Goal: Task Accomplishment & Management: Use online tool/utility

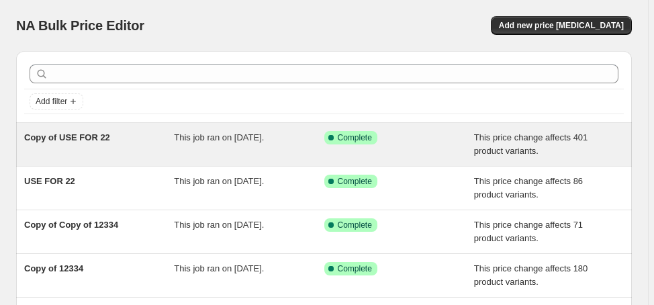
click at [100, 136] on span "Copy of USE FOR 22" at bounding box center [67, 137] width 86 height 10
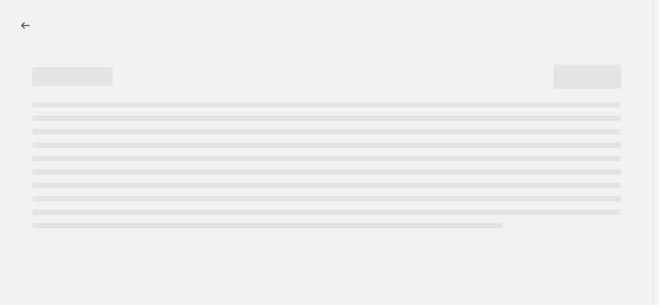
select select "margin"
select select "no_change"
select select "product_status"
select select "draft"
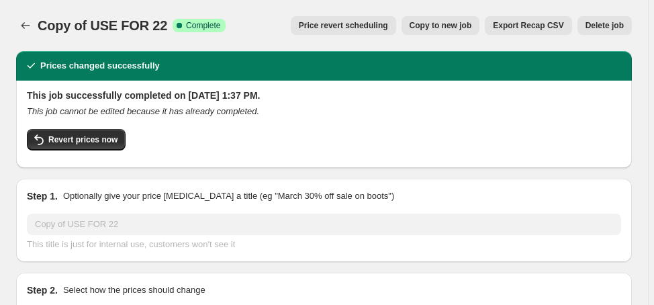
click at [605, 31] on button "Delete job" at bounding box center [604, 25] width 54 height 19
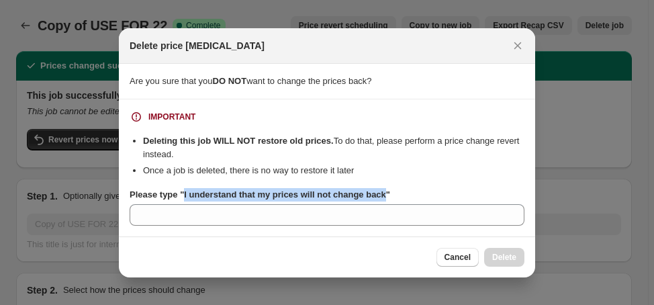
drag, startPoint x: 183, startPoint y: 191, endPoint x: 383, endPoint y: 195, distance: 200.0
click at [383, 195] on b "Please type "I understand that my prices will not change back"" at bounding box center [260, 194] width 260 height 10
copy b "I understand that my prices will not change back"
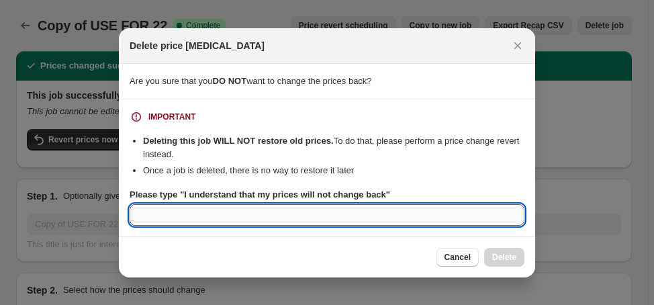
click at [450, 215] on input "Please type "I understand that my prices will not change back"" at bounding box center [327, 214] width 395 height 21
paste input "I understand that my prices will not change back"
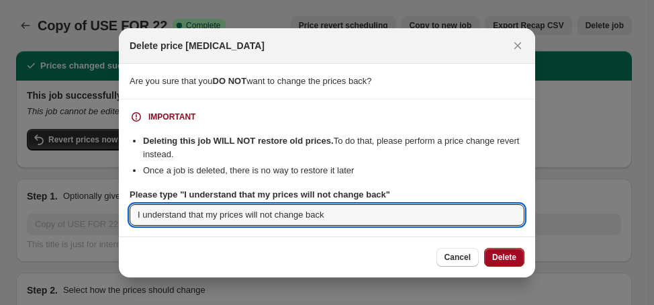
type input "I understand that my prices will not change back"
click at [499, 258] on span "Delete" at bounding box center [504, 257] width 24 height 11
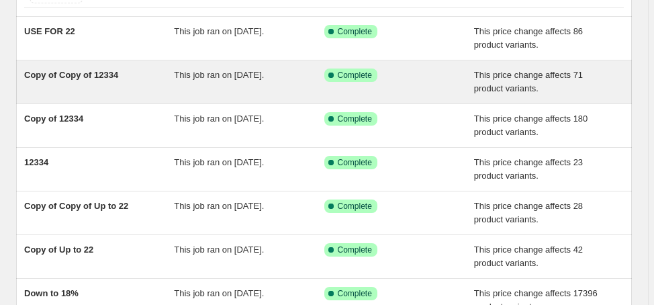
scroll to position [107, 0]
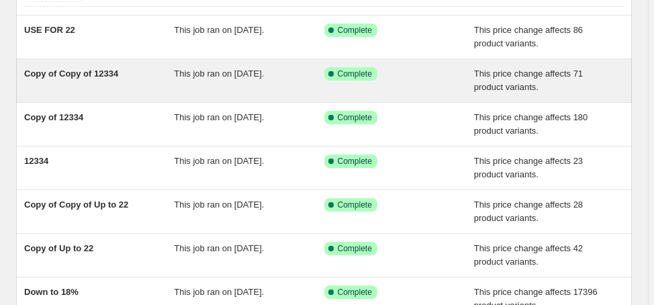
click at [112, 76] on span "Copy of Copy of 12334" at bounding box center [71, 73] width 94 height 10
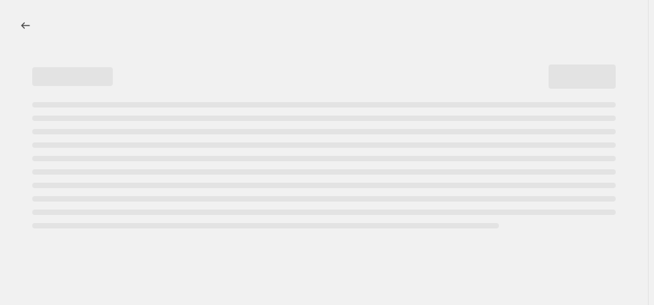
select select "margin"
select select "no_change"
select select "product_status"
select select "draft"
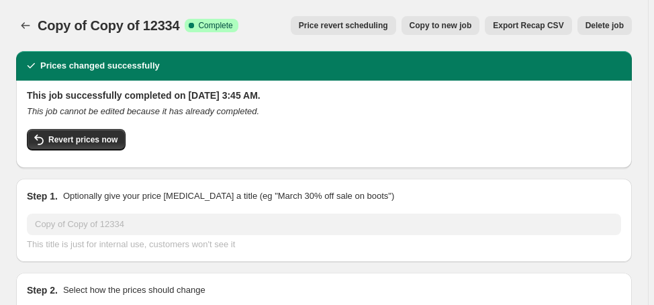
click at [612, 30] on span "Delete job" at bounding box center [604, 25] width 38 height 11
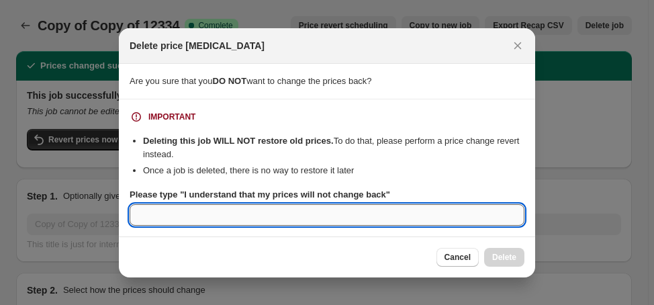
paste input "I understand that my prices will not change back"
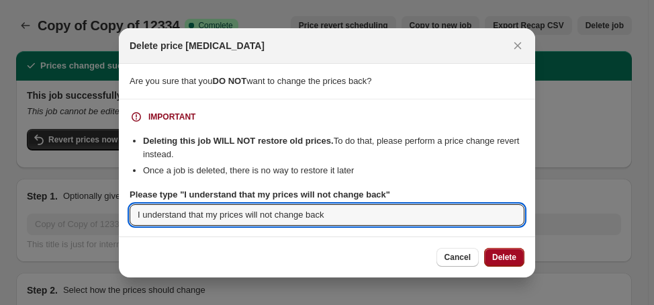
type input "I understand that my prices will not change back"
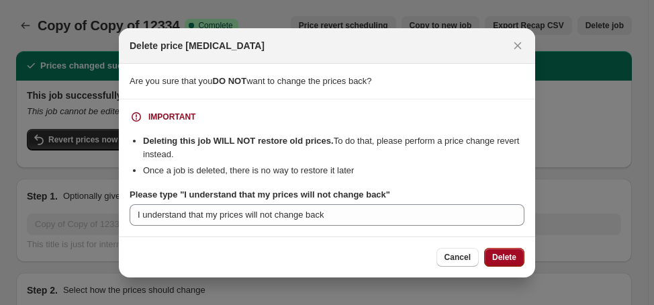
click at [507, 261] on span "Delete" at bounding box center [504, 257] width 24 height 11
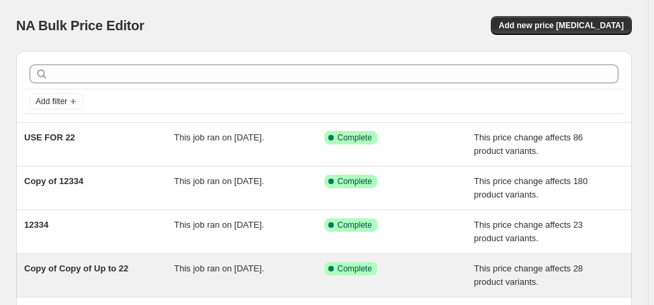
click at [72, 270] on span "Copy of Copy of Up to 22" at bounding box center [76, 268] width 104 height 10
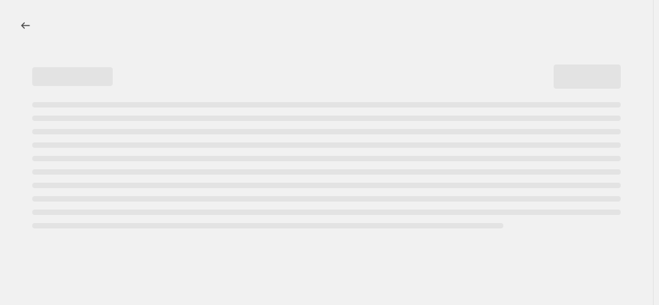
select select "margin"
select select "no_change"
select select "vendor"
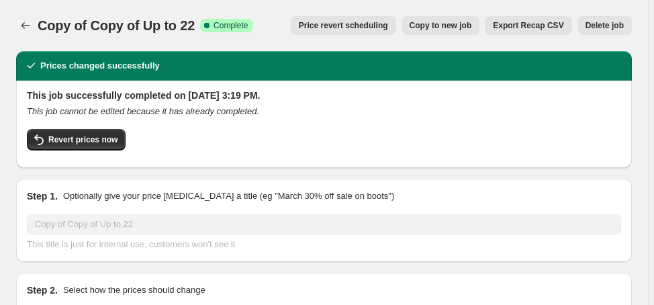
click at [597, 26] on span "Delete job" at bounding box center [604, 25] width 38 height 11
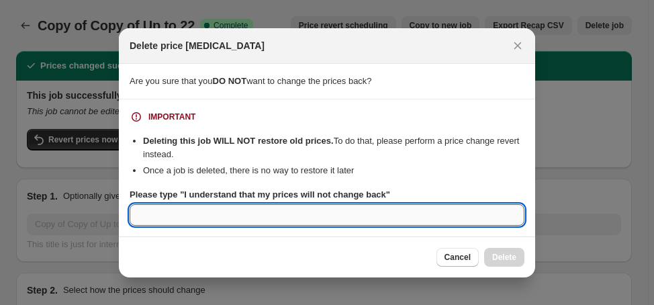
paste input "I understand that my prices will not change back"
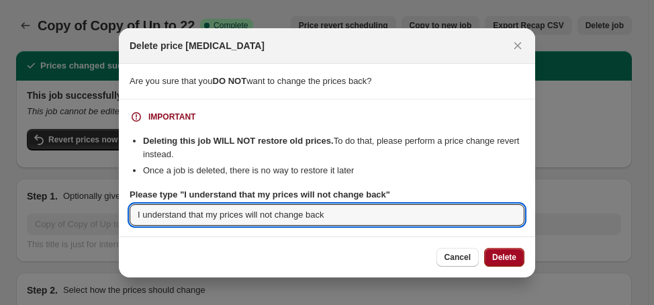
type input "I understand that my prices will not change back"
click at [508, 258] on span "Delete" at bounding box center [504, 257] width 24 height 11
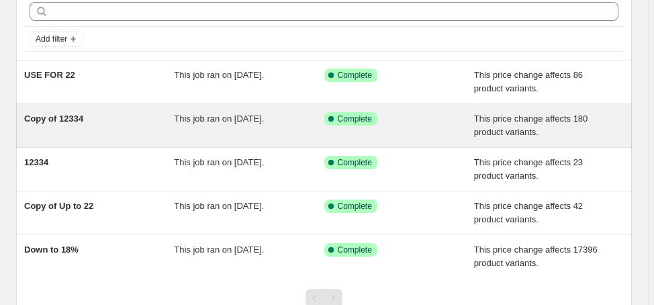
scroll to position [161, 0]
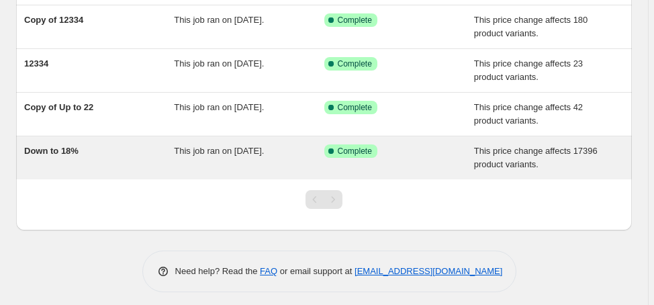
click at [68, 153] on span "Down to 18%" at bounding box center [51, 151] width 54 height 10
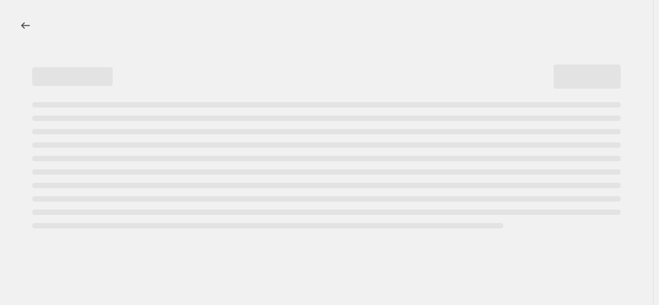
select select "margin"
select select "no_change"
select select "vendor"
select select "not_equal"
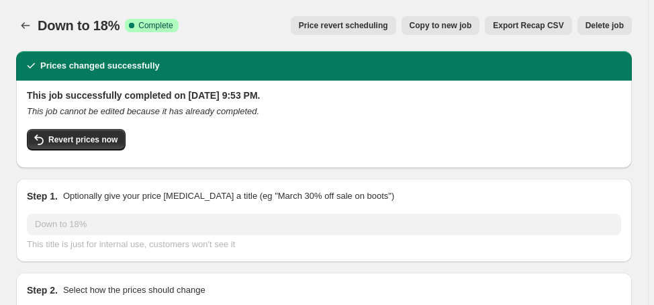
click at [617, 30] on span "Delete job" at bounding box center [604, 25] width 38 height 11
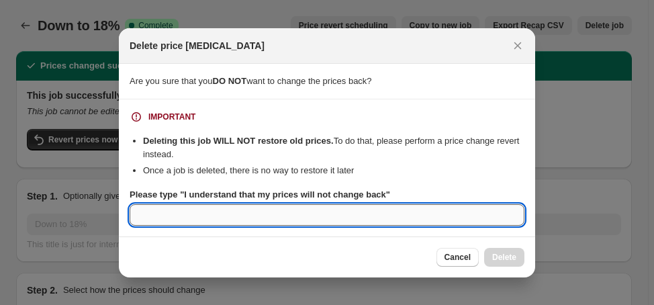
paste input "I understand that my prices will not change back"
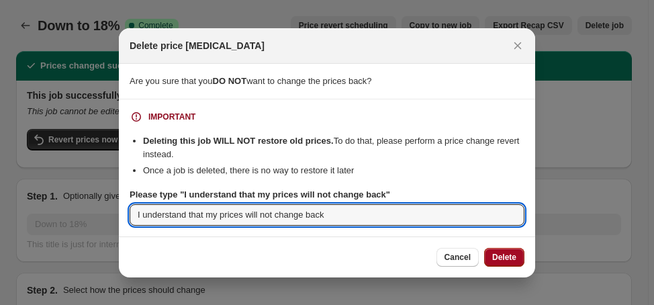
type input "I understand that my prices will not change back"
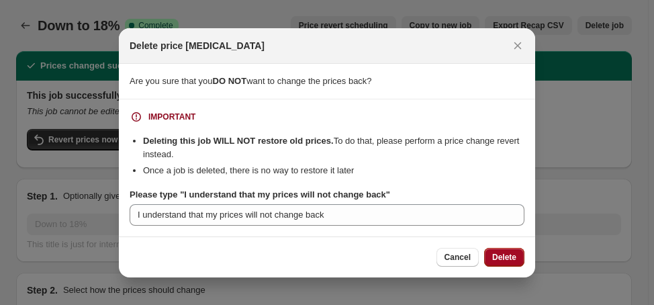
click at [497, 258] on span "Delete" at bounding box center [504, 257] width 24 height 11
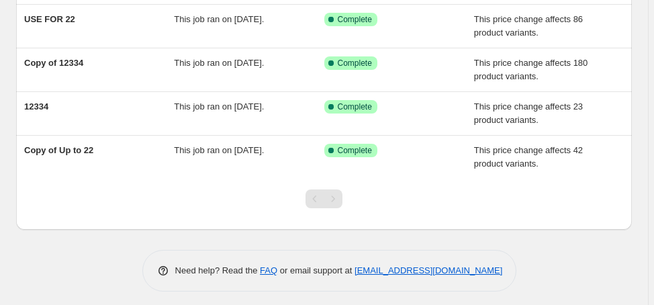
scroll to position [123, 0]
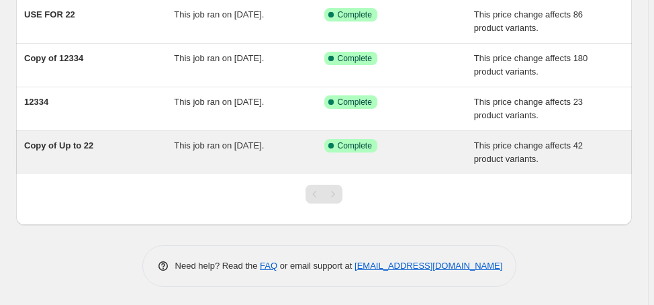
click at [57, 150] on div "Copy of Up to 22" at bounding box center [99, 152] width 150 height 27
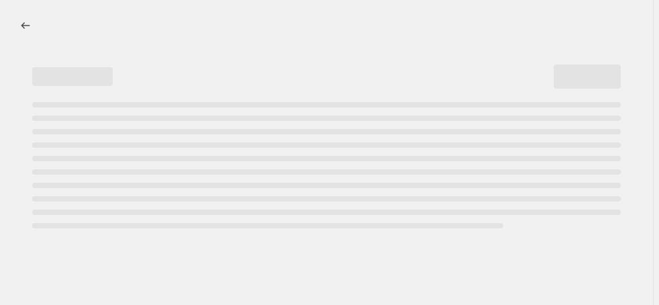
select select "margin"
select select "no_change"
select select "vendor"
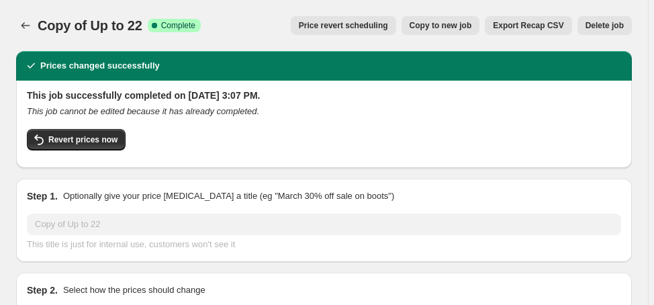
click at [601, 30] on span "Delete job" at bounding box center [604, 25] width 38 height 11
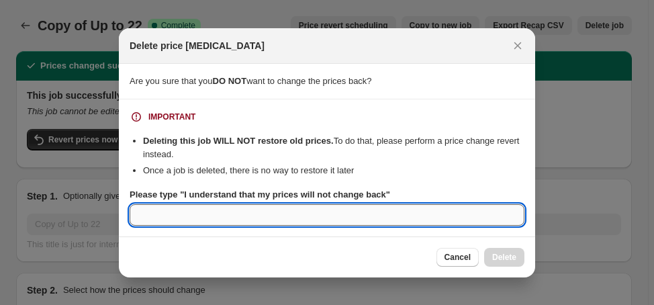
paste input "I understand that my prices will not change back"
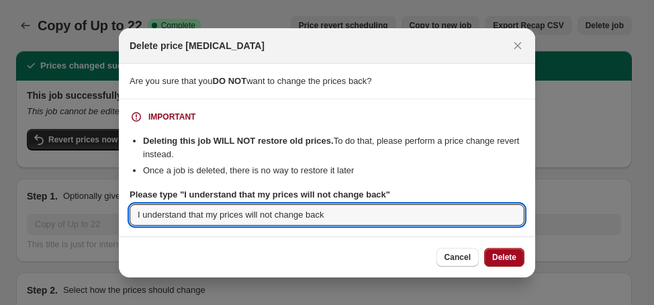
type input "I understand that my prices will not change back"
click at [499, 262] on button "Delete" at bounding box center [504, 257] width 40 height 19
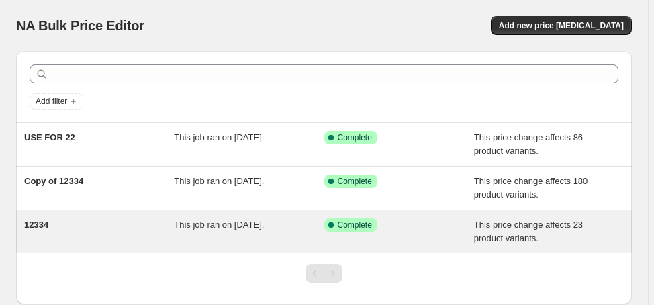
click at [44, 223] on span "12334" at bounding box center [36, 224] width 24 height 10
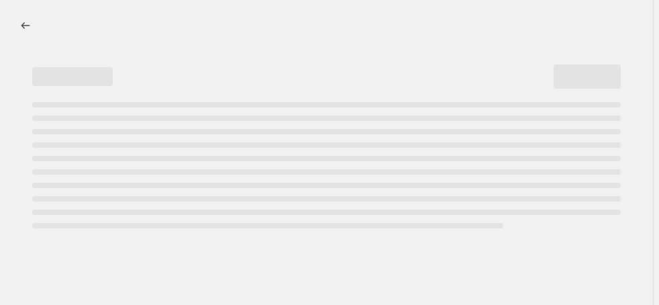
select select "margin"
select select "no_change"
select select "product_status"
select select "draft"
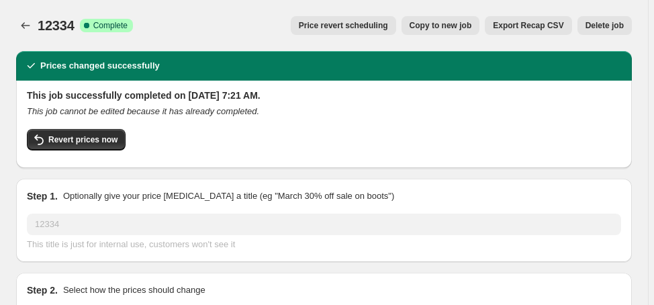
click at [612, 24] on span "Delete job" at bounding box center [604, 25] width 38 height 11
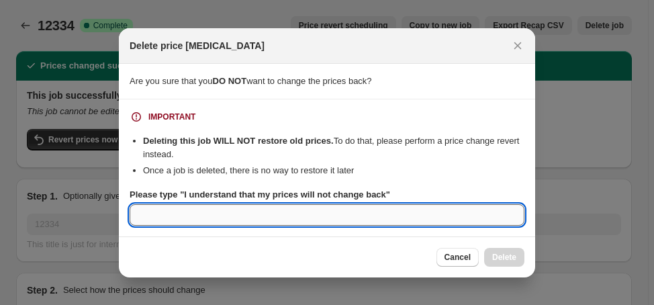
paste input "I understand that my prices will not change back"
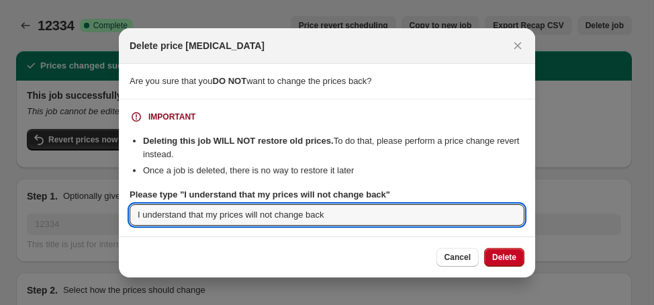
type input "I understand that my prices will not change back"
click at [509, 258] on span "Delete" at bounding box center [504, 257] width 24 height 11
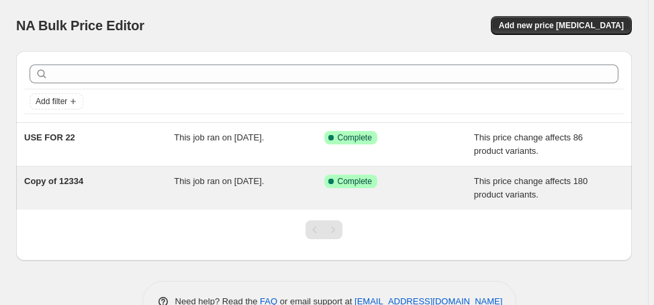
click at [66, 183] on span "Copy of 12334" at bounding box center [53, 181] width 59 height 10
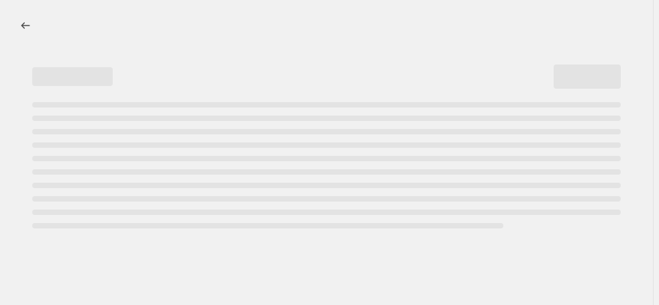
select select "margin"
select select "no_change"
select select "product_status"
select select "draft"
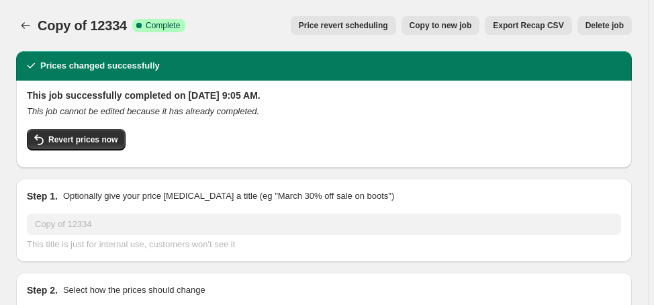
click at [613, 28] on span "Delete job" at bounding box center [604, 25] width 38 height 11
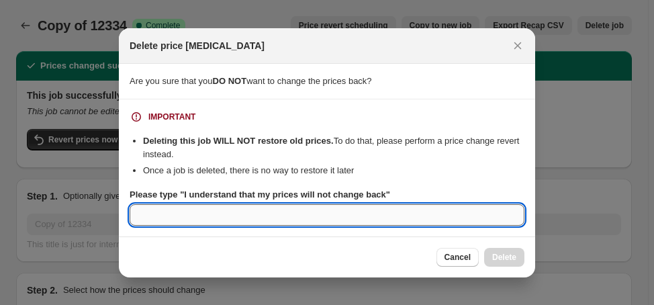
paste input "I understand that my prices will not change back"
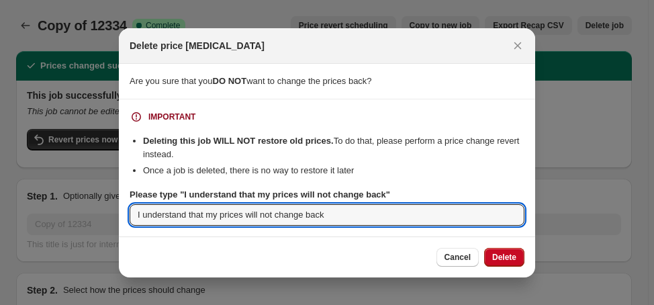
type input "I understand that my prices will not change back"
click at [505, 255] on span "Delete" at bounding box center [504, 257] width 24 height 11
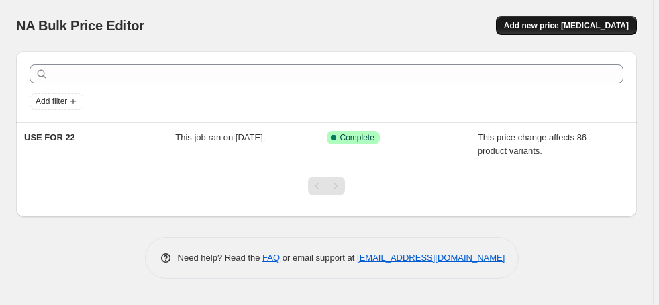
click at [558, 23] on span "Add new price [MEDICAL_DATA]" at bounding box center [566, 25] width 125 height 11
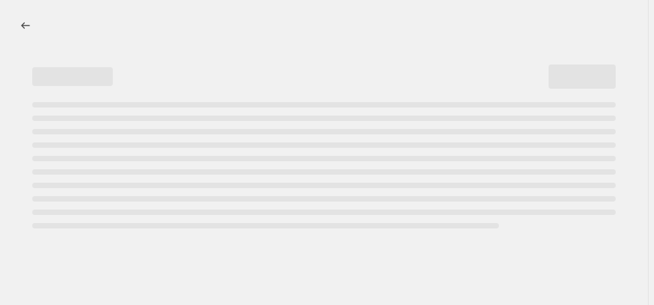
select select "percentage"
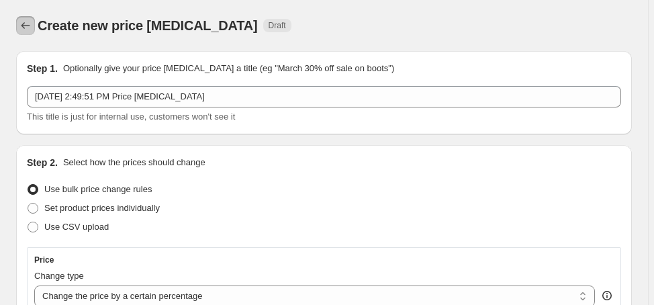
click at [23, 28] on icon "Price change jobs" at bounding box center [25, 25] width 13 height 13
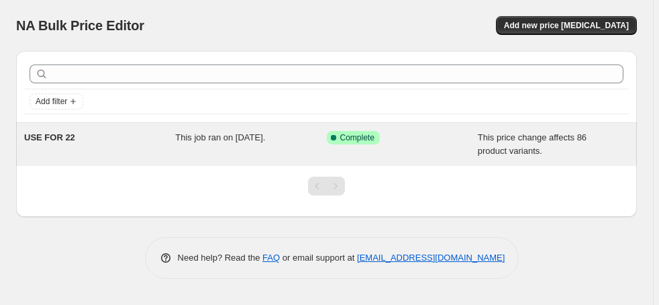
click at [59, 138] on span "USE FOR 22" at bounding box center [49, 137] width 51 height 10
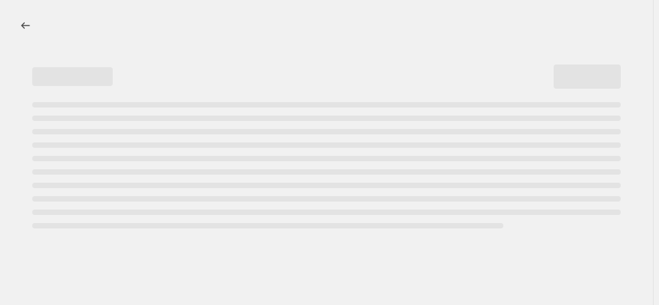
select select "margin"
select select "no_change"
select select "product_status"
select select "draft"
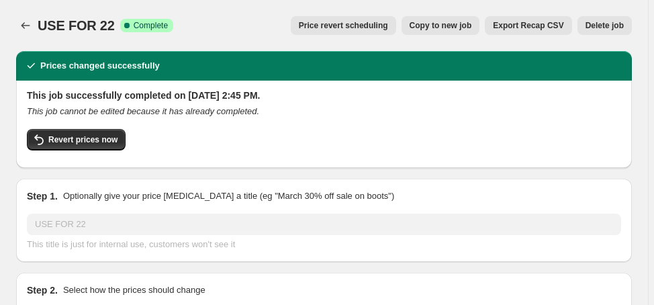
click at [612, 22] on span "Delete job" at bounding box center [604, 25] width 38 height 11
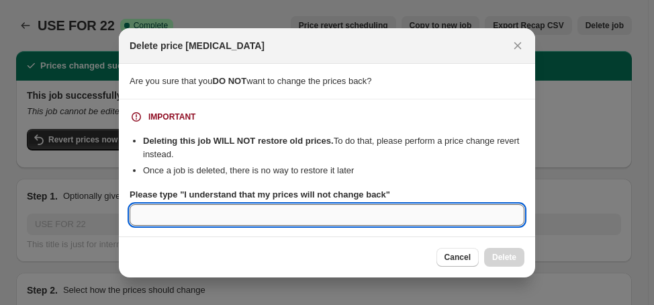
paste input "I understand that my prices will not change back"
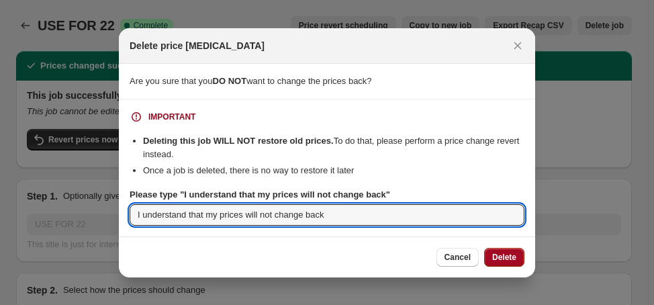
type input "I understand that my prices will not change back"
click at [519, 260] on button "Delete" at bounding box center [504, 257] width 40 height 19
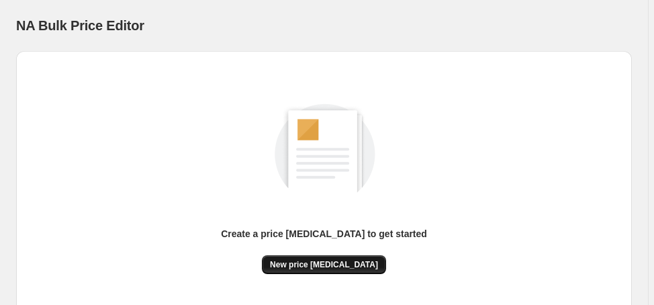
click at [319, 262] on span "New price change job" at bounding box center [324, 264] width 108 height 11
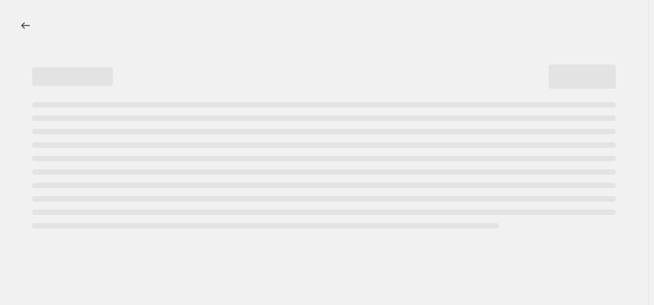
select select "percentage"
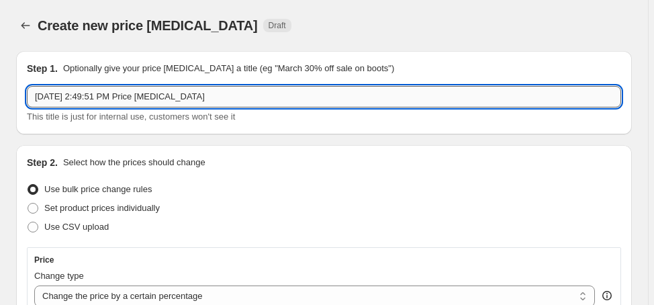
paste input "0-2.99 LBS 22%"
click at [287, 100] on input "Aug 21, 2025, 2:49:51 PM Price change job0-2.99 LBS 22%" at bounding box center [324, 96] width 594 height 21
click at [286, 100] on input "Aug 21, 2025, 2:49:51 PM Price change job0-2.99 LBS 22%" at bounding box center [324, 96] width 594 height 21
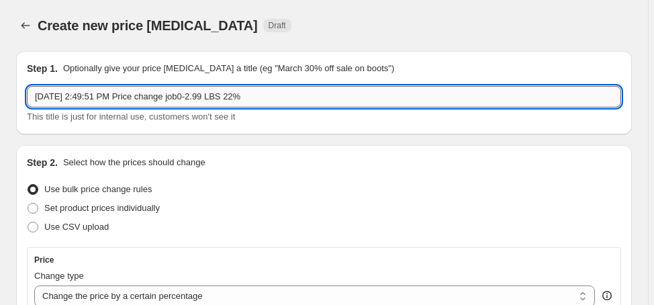
paste input "text"
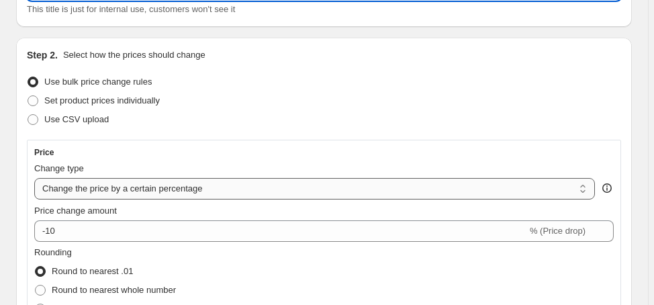
type input "0-2.99 LBS 22%"
click at [134, 194] on select "Change the price to a certain amount Change the price by a certain amount Chang…" at bounding box center [314, 188] width 560 height 21
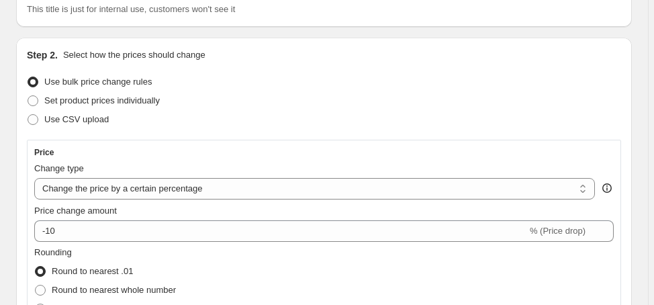
select select "margin"
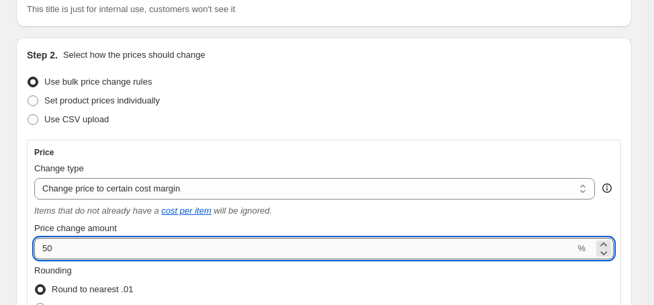
click at [135, 242] on input "50" at bounding box center [304, 248] width 540 height 21
click at [130, 256] on input "50" at bounding box center [304, 248] width 540 height 21
click at [129, 255] on input "50" at bounding box center [304, 248] width 540 height 21
drag, startPoint x: 65, startPoint y: 247, endPoint x: 40, endPoint y: 246, distance: 24.8
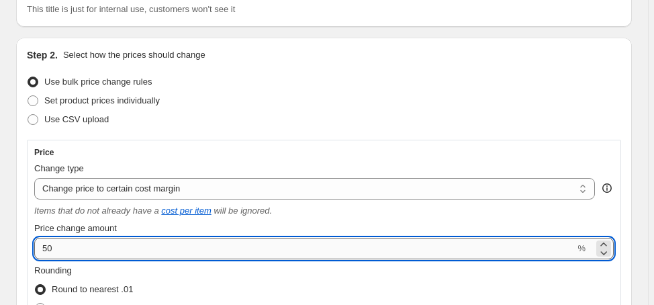
click at [40, 246] on input "50" at bounding box center [304, 248] width 540 height 21
type input "22"
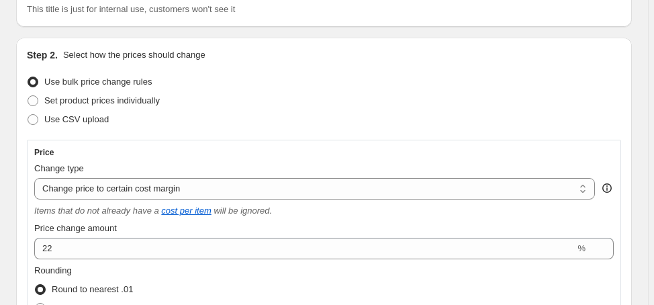
click at [217, 151] on div "Price" at bounding box center [323, 152] width 579 height 11
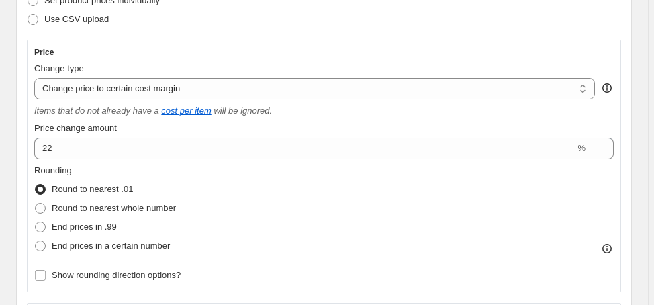
scroll to position [215, 0]
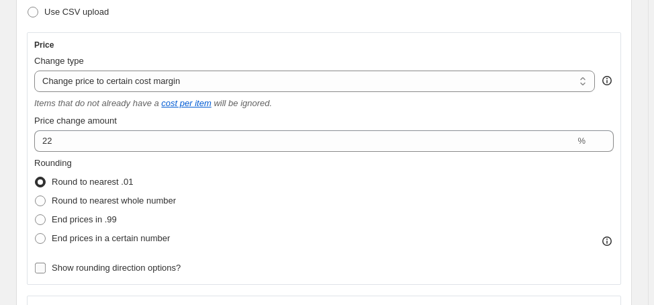
click at [99, 273] on span "Show rounding direction options?" at bounding box center [116, 267] width 129 height 13
click at [46, 273] on input "Show rounding direction options?" at bounding box center [40, 267] width 11 height 11
checkbox input "true"
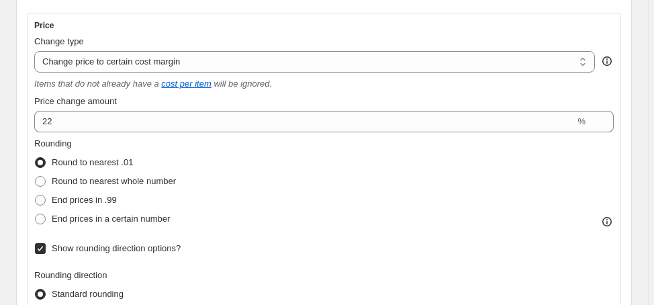
scroll to position [268, 0]
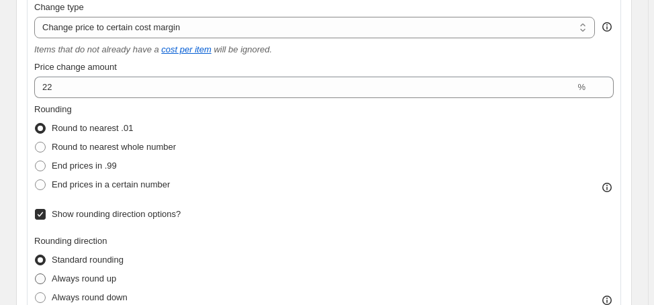
click at [102, 279] on span "Always round up" at bounding box center [84, 278] width 64 height 10
click at [36, 274] on input "Always round up" at bounding box center [35, 273] width 1 height 1
radio input "true"
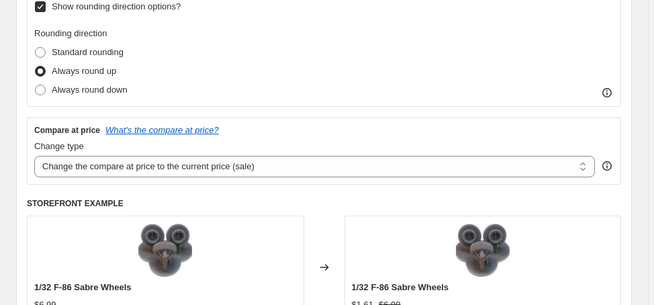
scroll to position [483, 0]
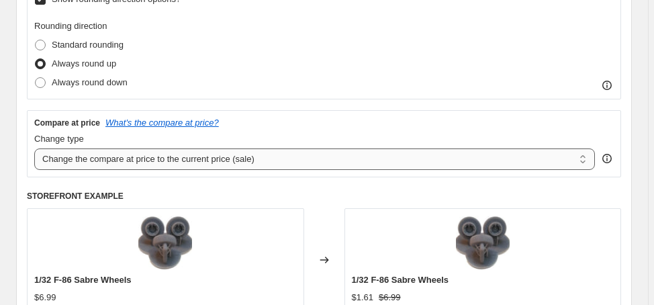
click at [211, 163] on select "Change the compare at price to the current price (sale) Change the compare at p…" at bounding box center [314, 158] width 560 height 21
select select "no_change"
click at [34, 148] on select "Change the compare at price to the current price (sale) Change the compare at p…" at bounding box center [314, 158] width 560 height 21
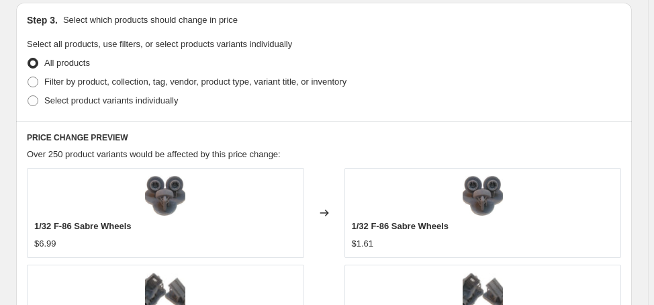
scroll to position [805, 0]
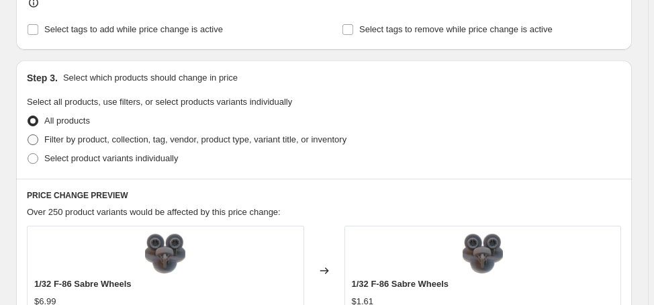
click at [181, 140] on span "Filter by product, collection, tag, vendor, product type, variant title, or inv…" at bounding box center [195, 139] width 302 height 10
click at [28, 135] on input "Filter by product, collection, tag, vendor, product type, variant title, or inv…" at bounding box center [28, 134] width 1 height 1
radio input "true"
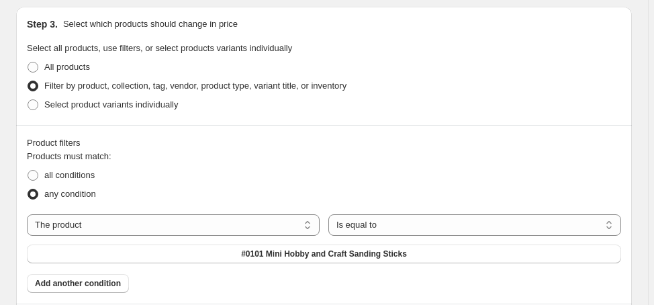
scroll to position [913, 0]
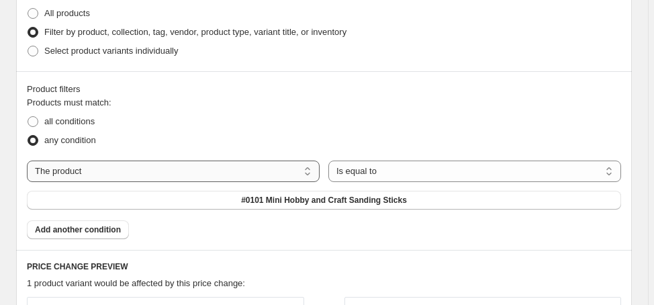
click at [208, 170] on select "The product The product's collection The product's tag The product's vendor The…" at bounding box center [173, 170] width 293 height 21
select select "vendor"
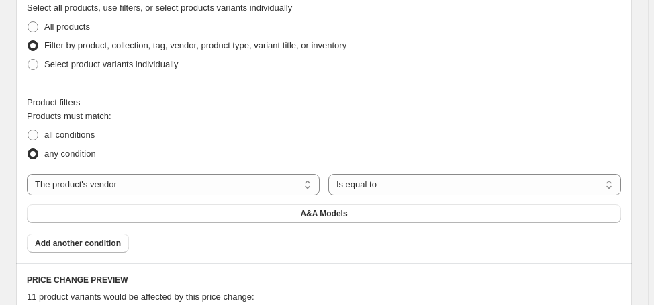
scroll to position [925, 0]
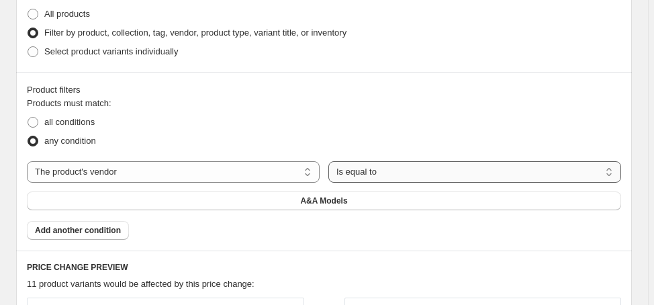
click at [406, 175] on select "Is equal to Is not equal to" at bounding box center [474, 171] width 293 height 21
select select "not_equal"
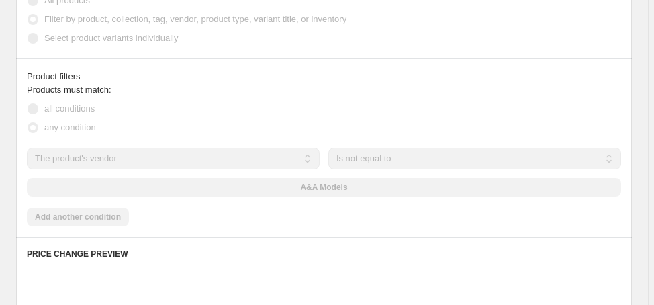
scroll to position [913, 0]
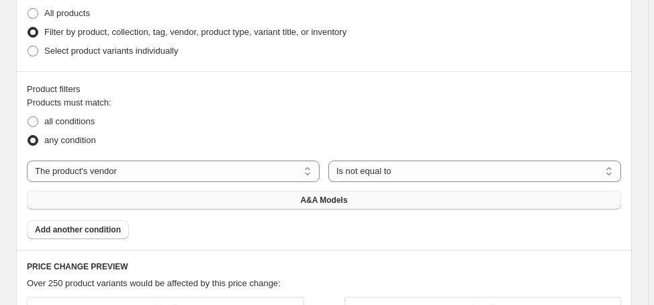
click at [323, 202] on span "A&A Models" at bounding box center [323, 200] width 47 height 11
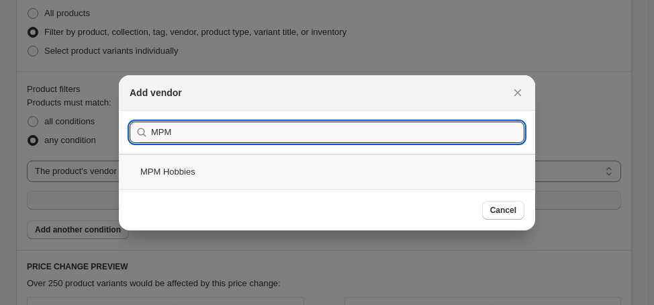
type input "MPM"
click at [225, 169] on div "MPM Hobbies" at bounding box center [327, 172] width 416 height 36
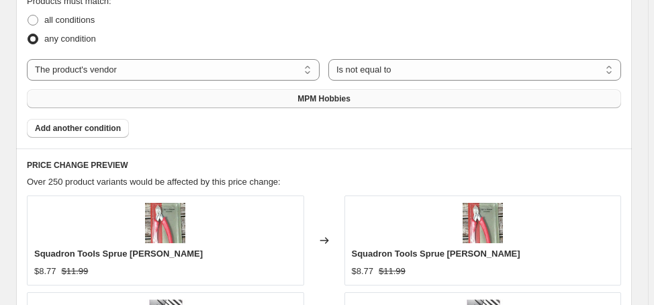
scroll to position [1020, 0]
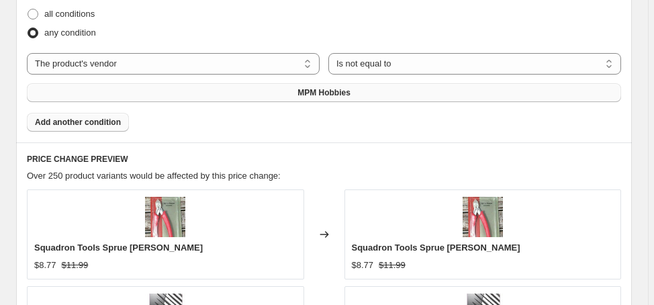
click at [91, 127] on button "Add another condition" at bounding box center [78, 122] width 102 height 19
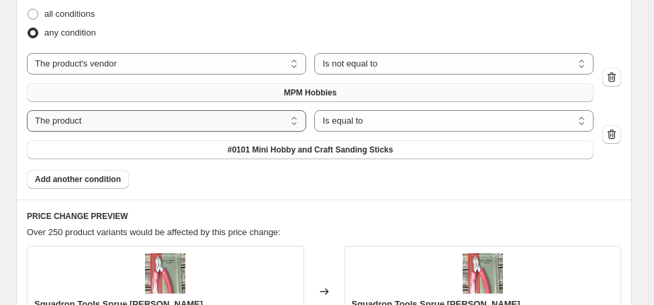
click at [91, 127] on select "The product The product's collection The product's tag The product's vendor The…" at bounding box center [166, 120] width 279 height 21
select select "collection"
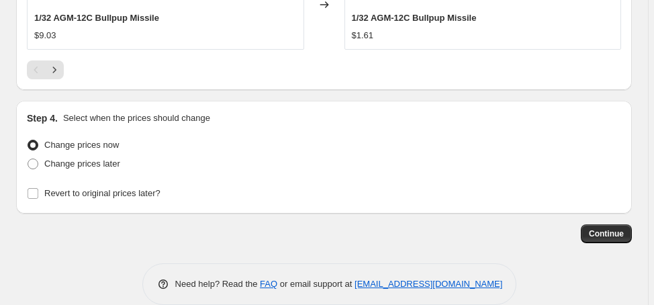
scroll to position [1710, 0]
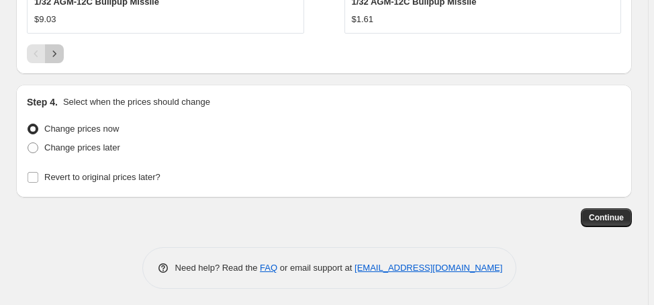
click at [60, 48] on icon "Next" at bounding box center [54, 53] width 13 height 13
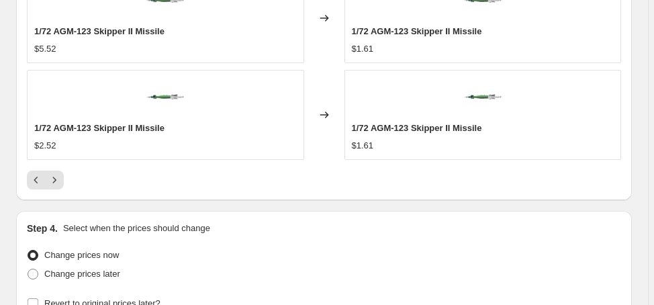
scroll to position [1603, 0]
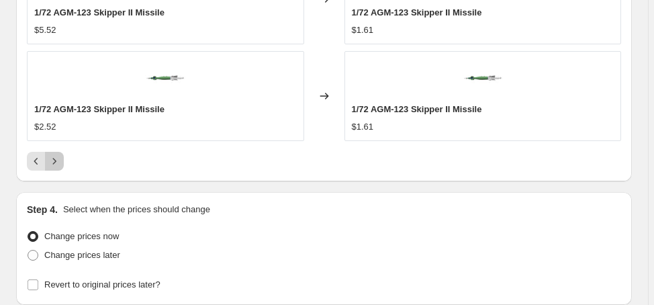
click at [59, 155] on icon "Next" at bounding box center [54, 160] width 13 height 13
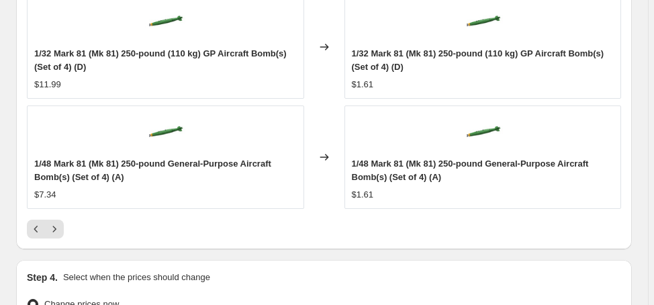
scroll to position [1616, 0]
click at [59, 223] on icon "Next" at bounding box center [54, 227] width 13 height 13
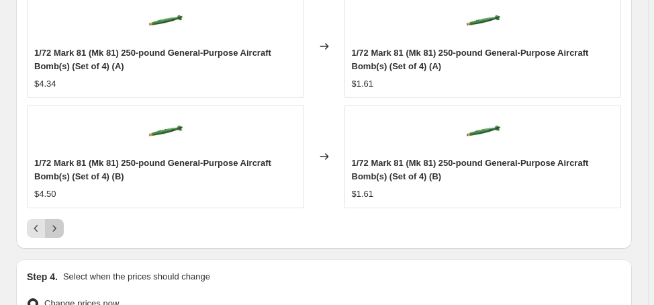
click at [60, 226] on icon "Next" at bounding box center [54, 227] width 13 height 13
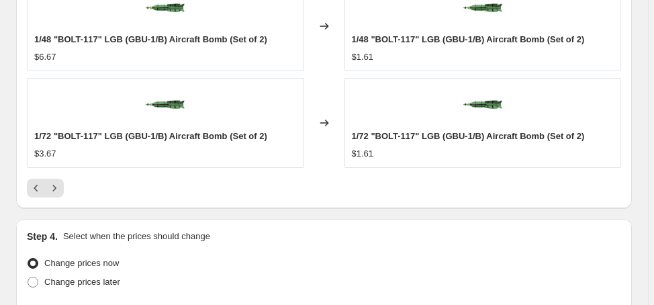
click at [54, 189] on icon "Next" at bounding box center [54, 187] width 13 height 13
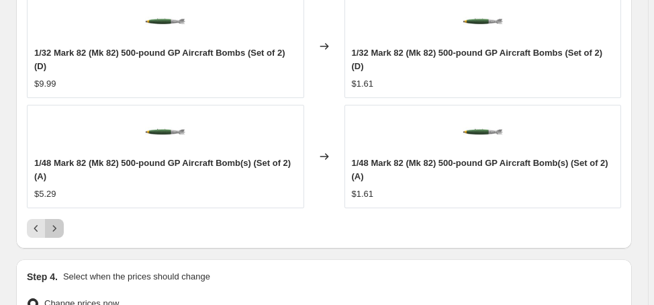
click at [60, 221] on icon "Next" at bounding box center [54, 227] width 13 height 13
click at [60, 226] on icon "Next" at bounding box center [54, 227] width 13 height 13
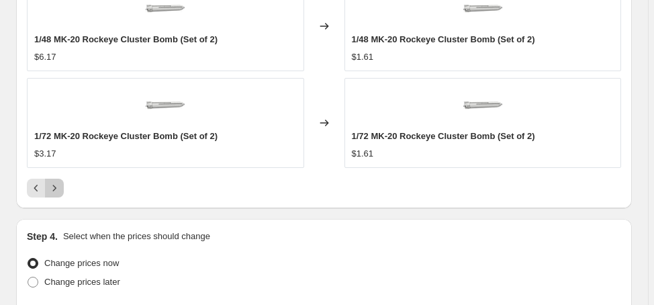
click at [60, 187] on icon "Next" at bounding box center [54, 187] width 13 height 13
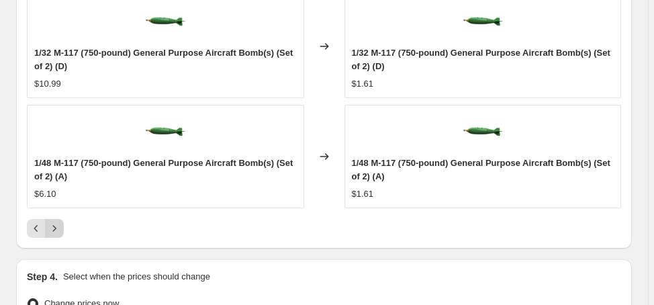
click at [57, 224] on icon "Next" at bounding box center [54, 227] width 13 height 13
click at [56, 229] on icon "Next" at bounding box center [54, 227] width 13 height 13
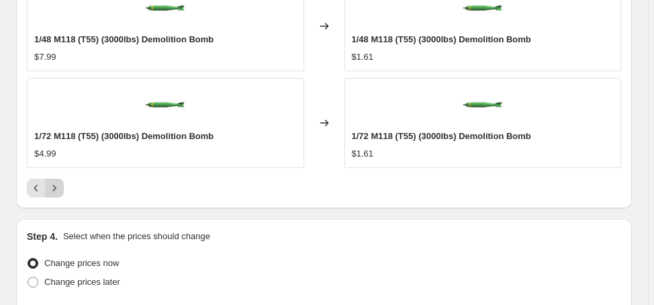
click at [56, 186] on icon "Next" at bounding box center [54, 187] width 13 height 13
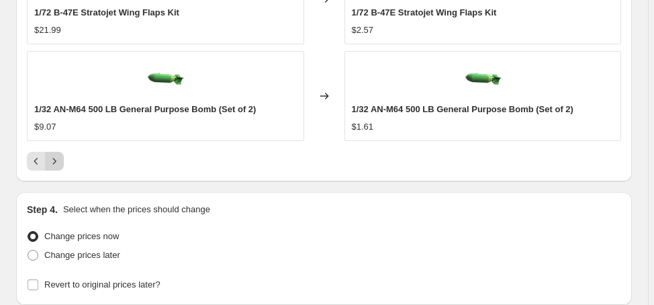
click at [57, 157] on icon "Next" at bounding box center [54, 160] width 13 height 13
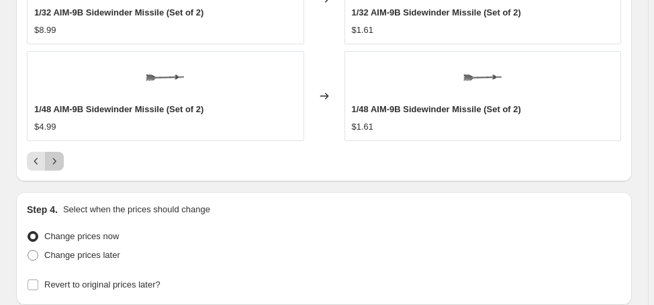
click at [52, 157] on icon "Next" at bounding box center [54, 160] width 13 height 13
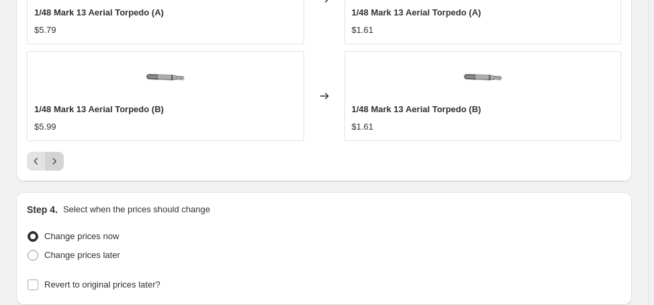
click at [57, 156] on icon "Next" at bounding box center [54, 160] width 13 height 13
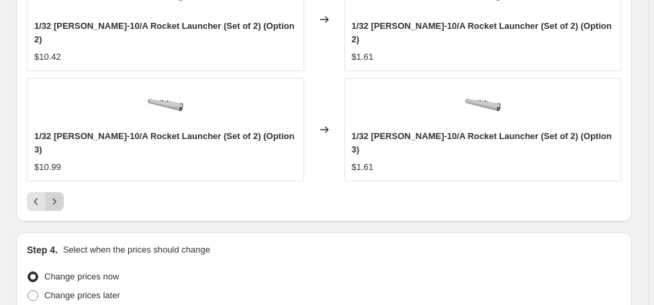
click at [58, 195] on icon "Next" at bounding box center [54, 201] width 13 height 13
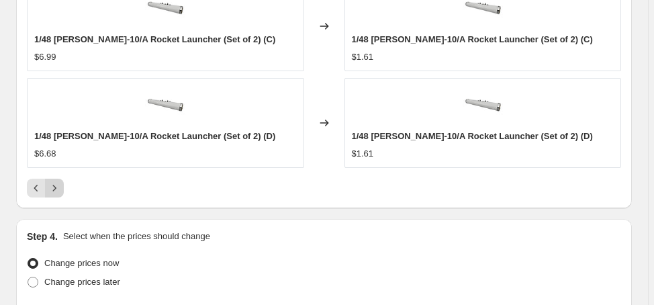
click at [56, 181] on icon "Next" at bounding box center [54, 187] width 13 height 13
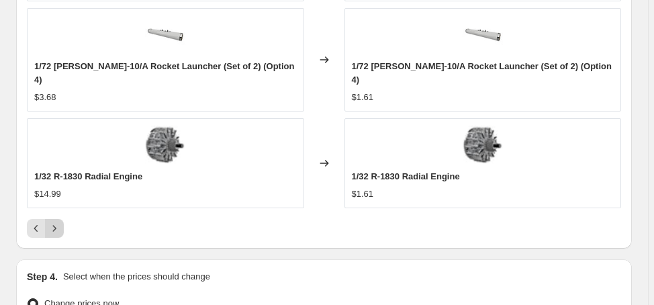
click at [58, 221] on icon "Next" at bounding box center [54, 227] width 13 height 13
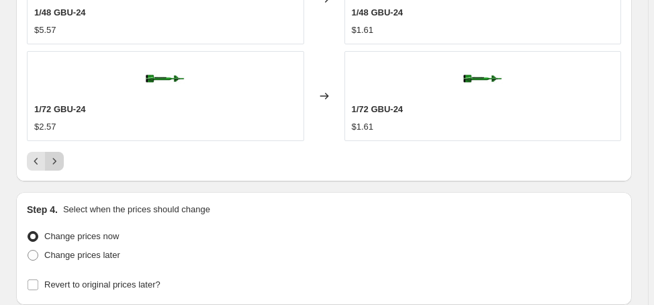
click at [58, 158] on icon "Next" at bounding box center [54, 160] width 13 height 13
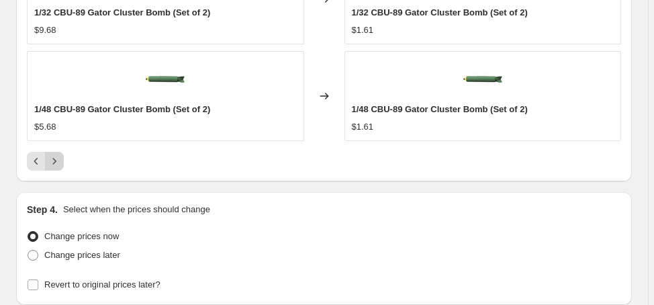
click at [58, 158] on icon "Next" at bounding box center [54, 160] width 13 height 13
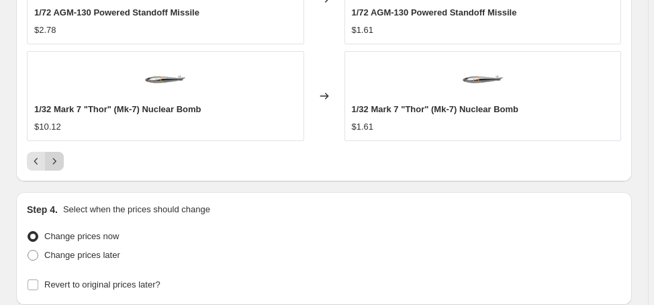
click at [58, 158] on icon "Next" at bounding box center [54, 160] width 13 height 13
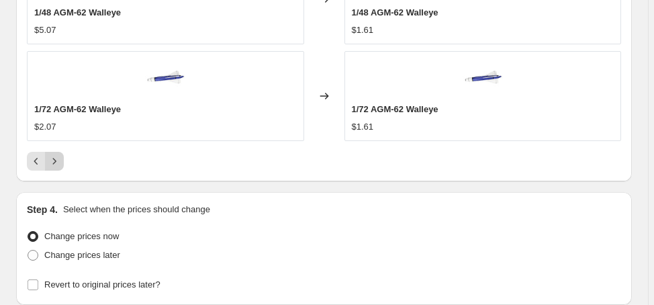
click at [58, 158] on icon "Next" at bounding box center [54, 160] width 13 height 13
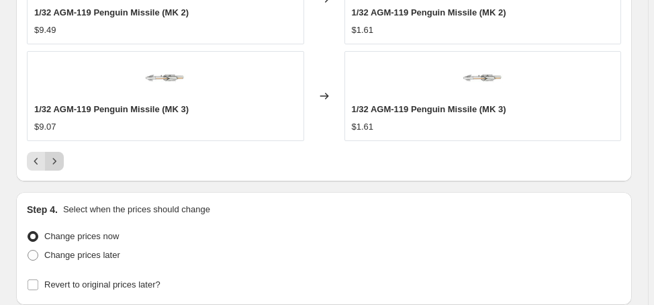
click at [58, 158] on icon "Next" at bounding box center [54, 160] width 13 height 13
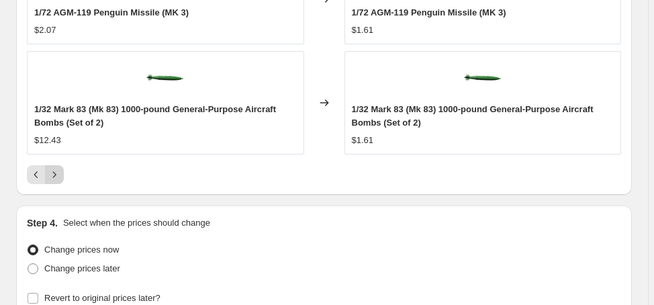
click at [57, 168] on icon "Next" at bounding box center [54, 174] width 13 height 13
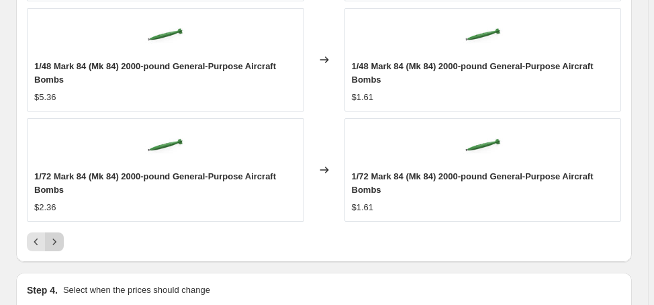
scroll to position [1616, 0]
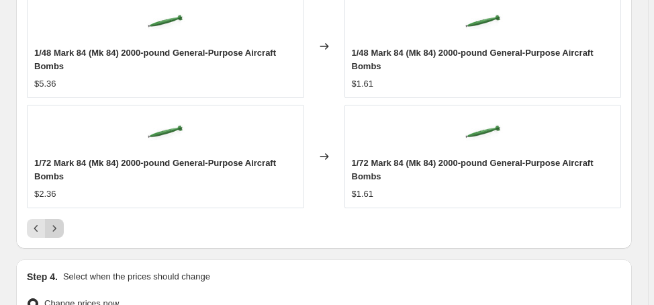
click at [58, 221] on icon "Next" at bounding box center [54, 227] width 13 height 13
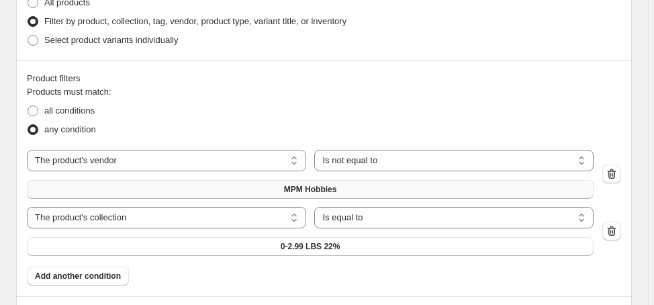
scroll to position [905, 0]
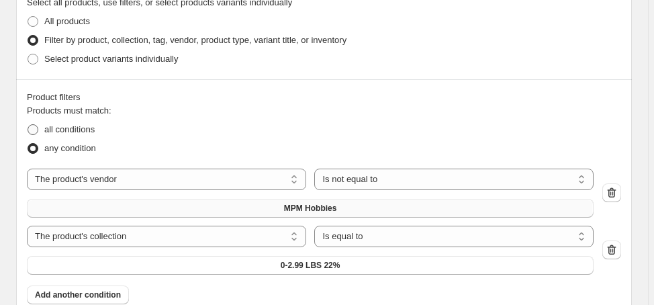
click at [84, 125] on span "all conditions" at bounding box center [69, 129] width 50 height 10
click at [28, 125] on input "all conditions" at bounding box center [28, 124] width 1 height 1
radio input "true"
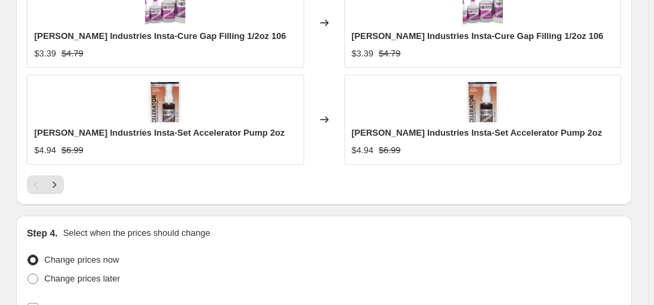
scroll to position [1603, 0]
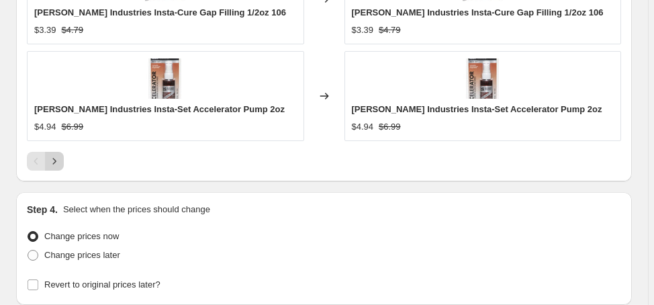
click at [62, 161] on button "Next" at bounding box center [54, 161] width 19 height 19
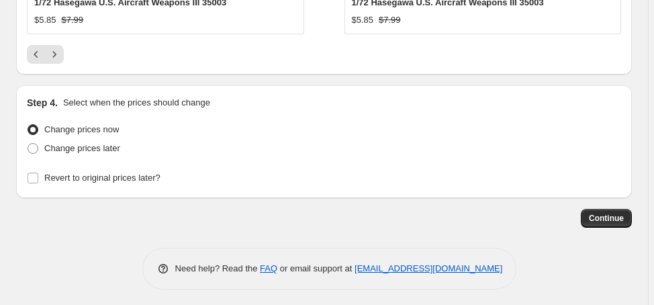
scroll to position [1710, 0]
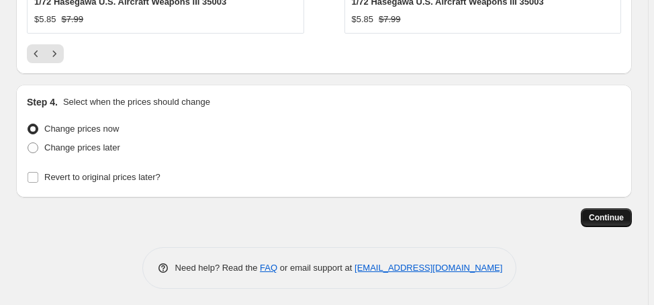
click at [605, 212] on span "Continue" at bounding box center [606, 217] width 35 height 11
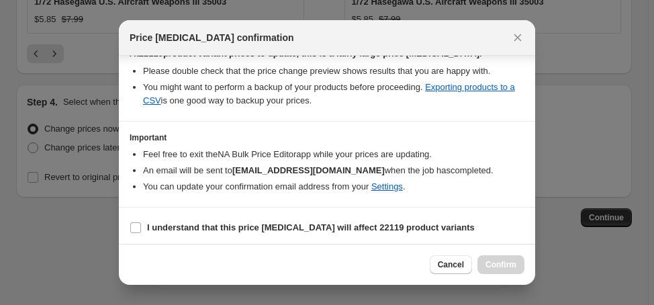
scroll to position [250, 0]
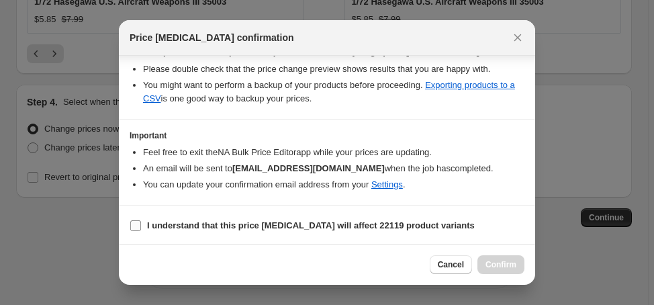
click at [258, 224] on b "I understand that this price change job will affect 22119 product variants" at bounding box center [311, 225] width 328 height 10
click at [141, 224] on input "I understand that this price change job will affect 22119 product variants" at bounding box center [135, 225] width 11 height 11
checkbox input "true"
click at [508, 265] on span "Confirm" at bounding box center [500, 264] width 31 height 11
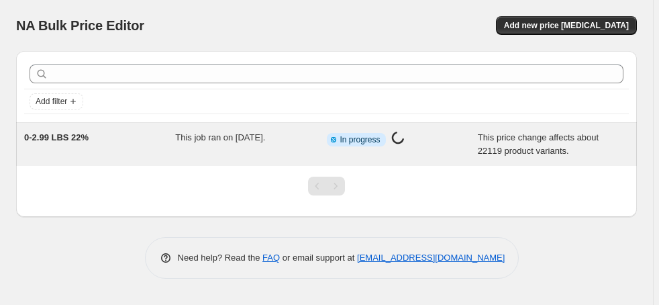
click at [242, 143] on div "This job ran on [DATE]." at bounding box center [250, 144] width 151 height 27
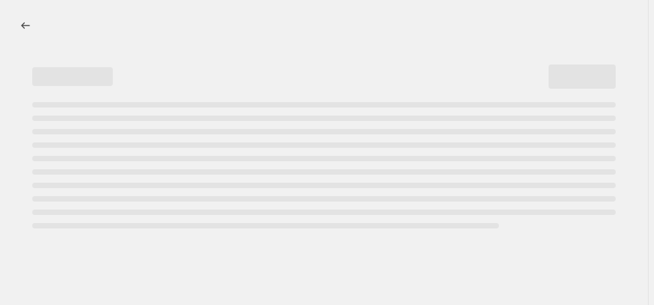
select select "margin"
select select "no_change"
select select "not_equal"
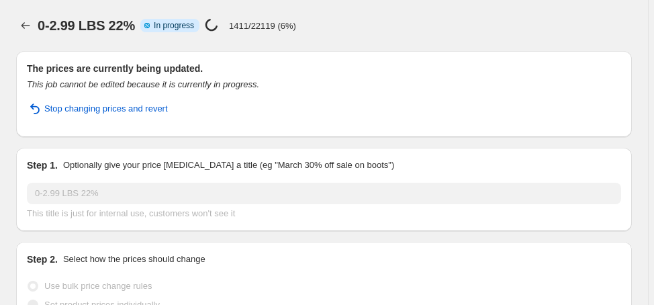
select select "collection"
select select "vendor"
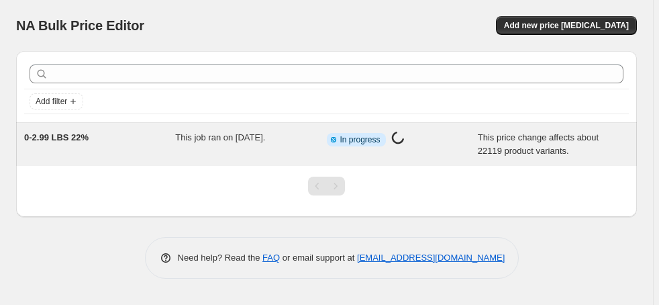
click at [67, 142] on span "0-2.99 LBS 22%" at bounding box center [56, 137] width 64 height 10
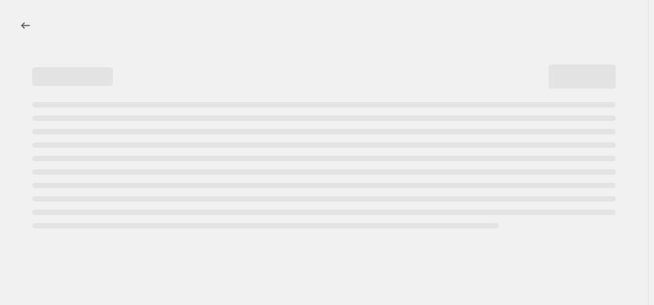
select select "margin"
select select "no_change"
select select "not_equal"
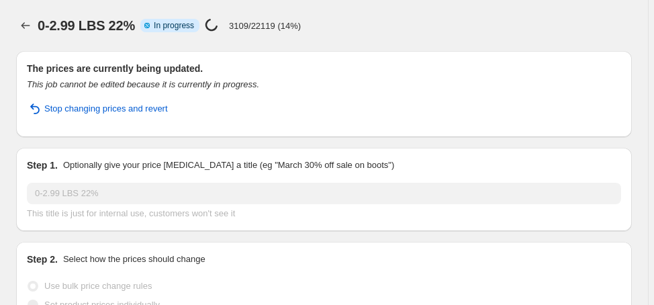
select select "collection"
select select "vendor"
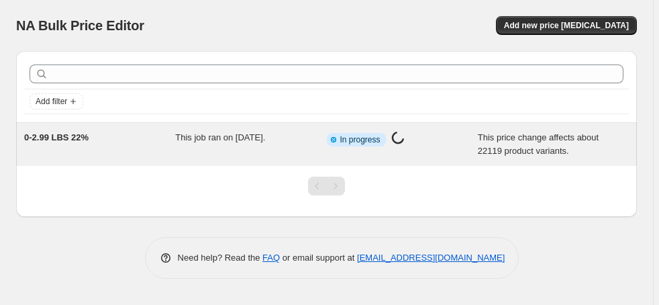
click at [78, 136] on span "0-2.99 LBS 22%" at bounding box center [56, 137] width 64 height 10
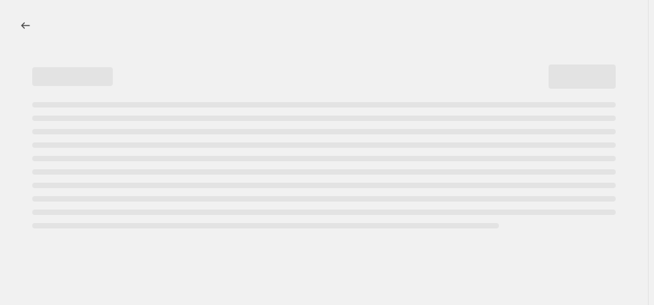
select select "margin"
select select "no_change"
select select "not_equal"
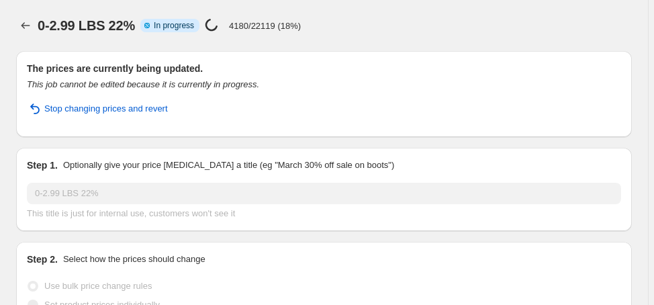
select select "collection"
select select "vendor"
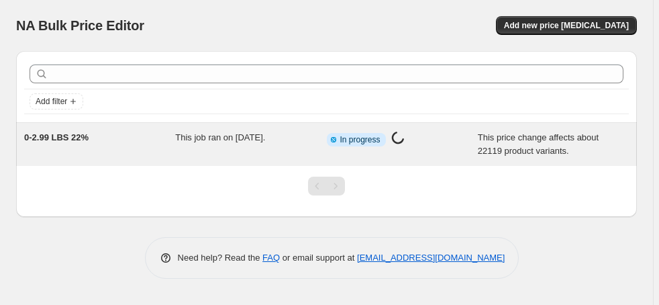
click at [72, 134] on span "0-2.99 LBS 22%" at bounding box center [56, 137] width 64 height 10
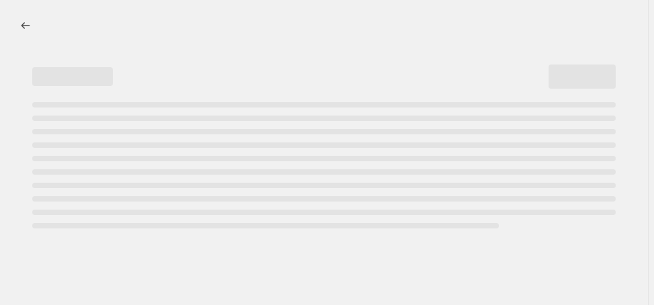
select select "margin"
select select "no_change"
select select "not_equal"
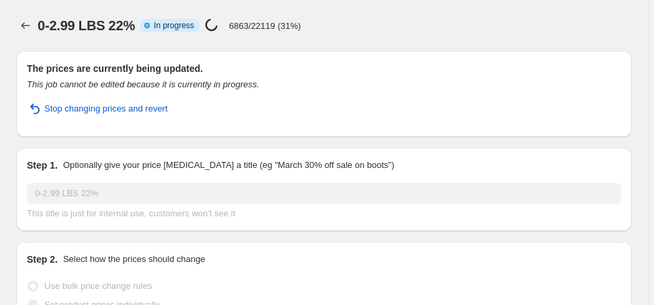
select select "collection"
select select "vendor"
